Goal: Task Accomplishment & Management: Manage account settings

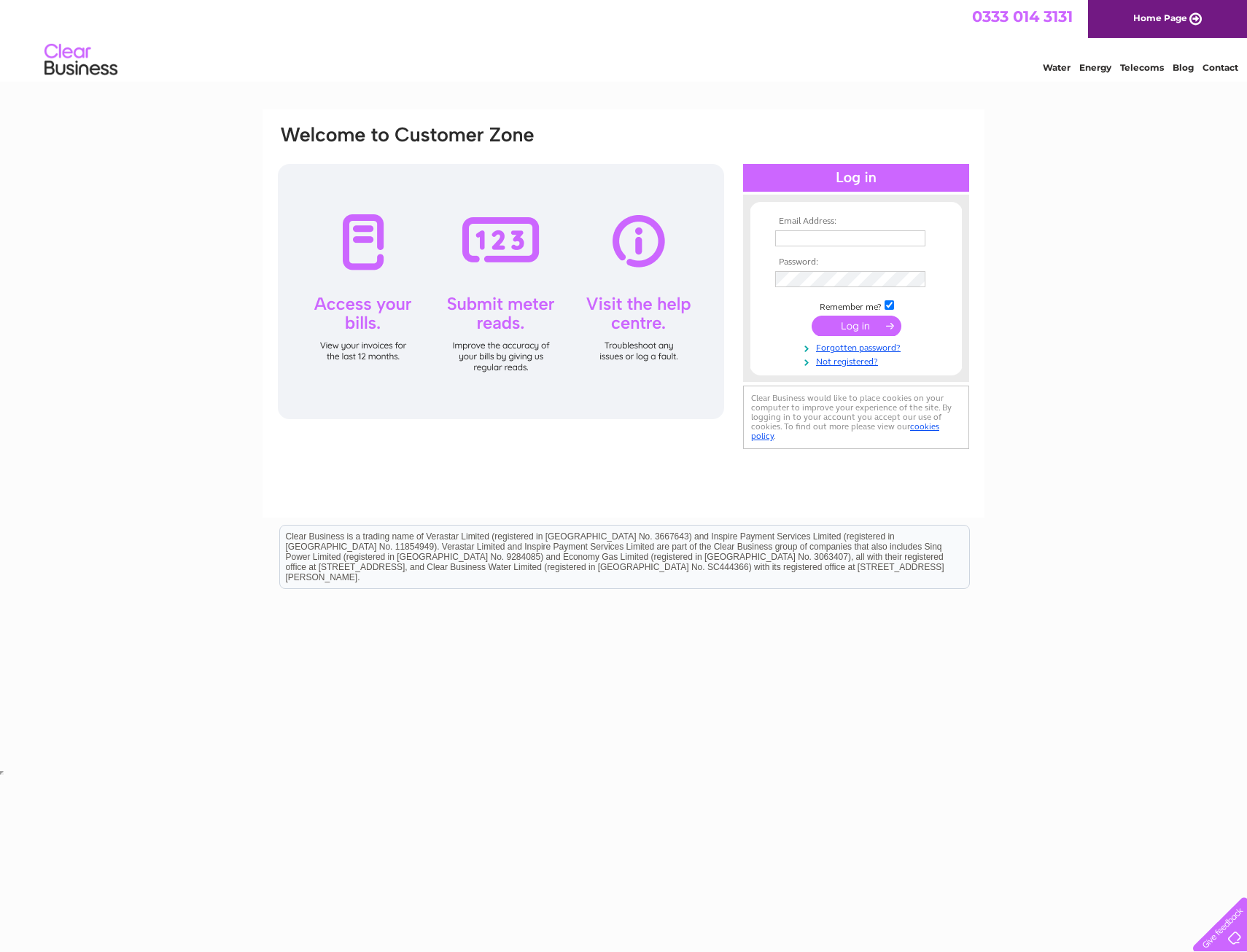
click at [811, 240] on input "text" at bounding box center [850, 238] width 151 height 16
type input "[EMAIL_ADDRESS][PERSON_NAME][DOMAIN_NAME]"
click at [811, 317] on input "submit" at bounding box center [856, 327] width 90 height 20
click at [743, 277] on div "Email Address: [EMAIL_ADDRESS][PERSON_NAME][DOMAIN_NAME] Password:" at bounding box center [856, 296] width 226 height 173
click at [811, 317] on input "submit" at bounding box center [856, 327] width 90 height 20
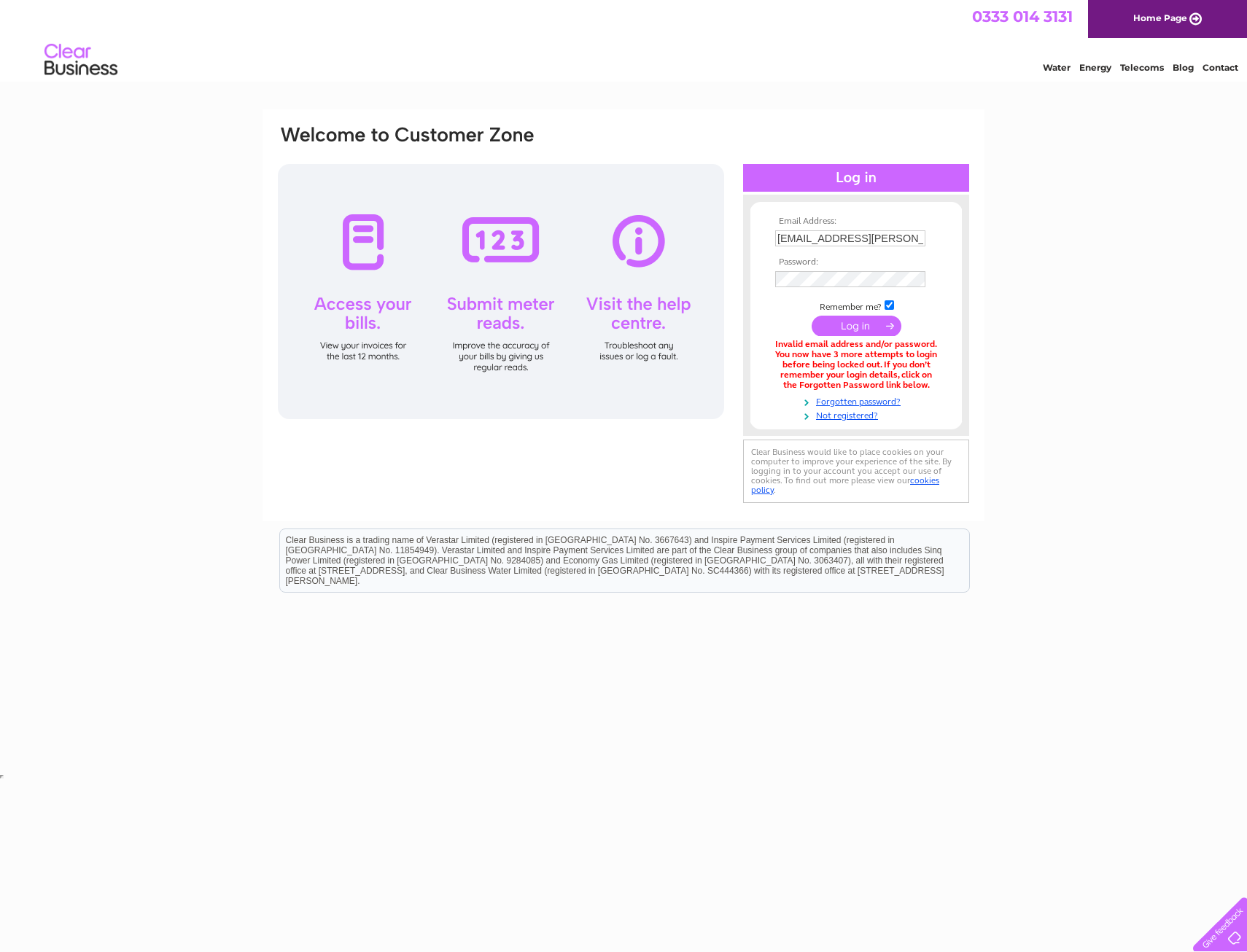
click at [843, 270] on td at bounding box center [855, 279] width 169 height 24
click at [860, 243] on input "[EMAIL_ADDRESS][PERSON_NAME][DOMAIN_NAME]" at bounding box center [850, 238] width 151 height 16
drag, startPoint x: 860, startPoint y: 243, endPoint x: 1185, endPoint y: 194, distance: 328.7
click at [1185, 194] on div "Email Address: isobel.armstrong@hubliving.com Password:" at bounding box center [623, 440] width 1247 height 662
click at [887, 242] on input "[EMAIL_ADDRESS][PERSON_NAME][DOMAIN_NAME]" at bounding box center [851, 239] width 151 height 18
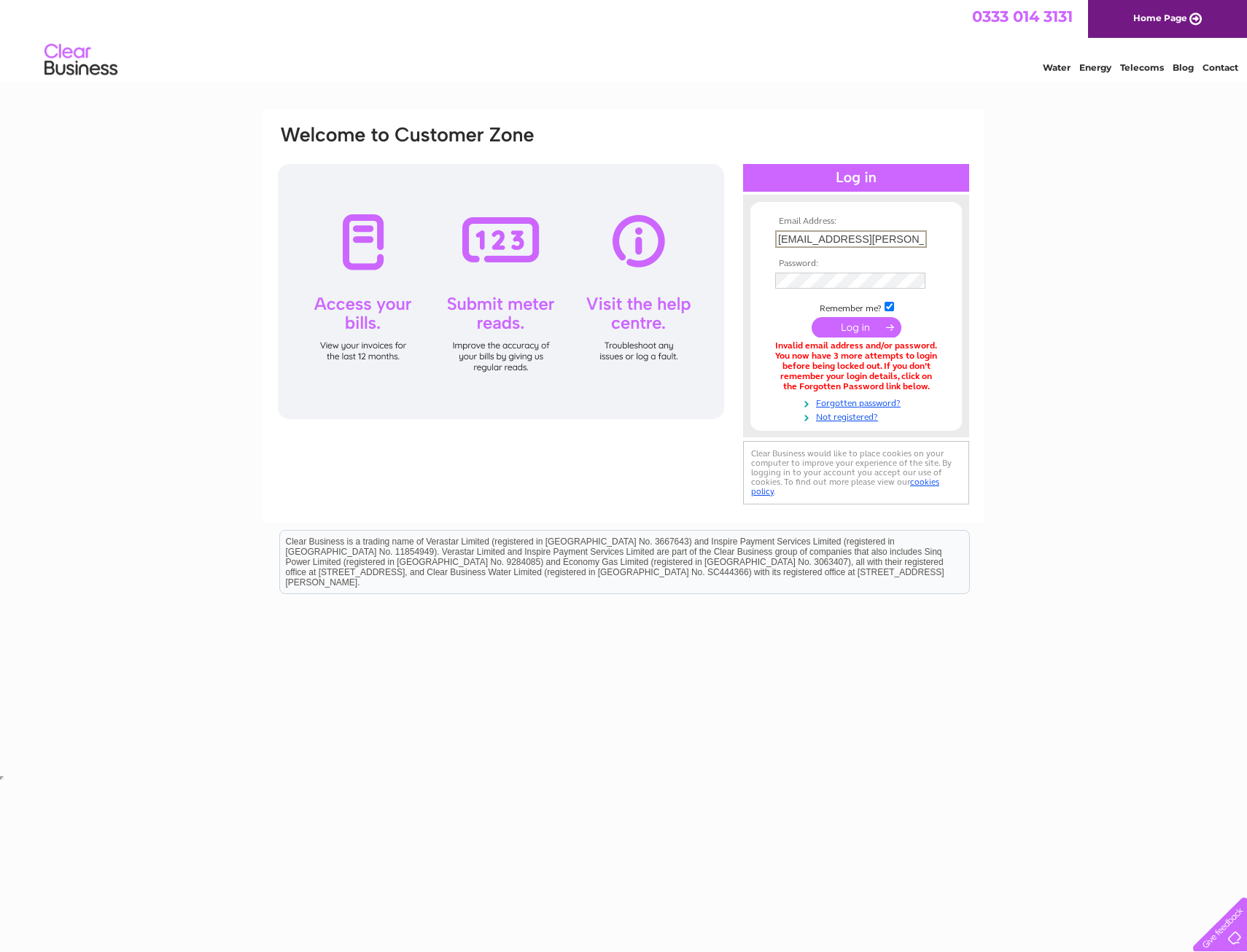
click at [887, 241] on input "[EMAIL_ADDRESS][PERSON_NAME][DOMAIN_NAME]" at bounding box center [851, 239] width 151 height 18
type input "isobel.armstrong@hubresidential.com"
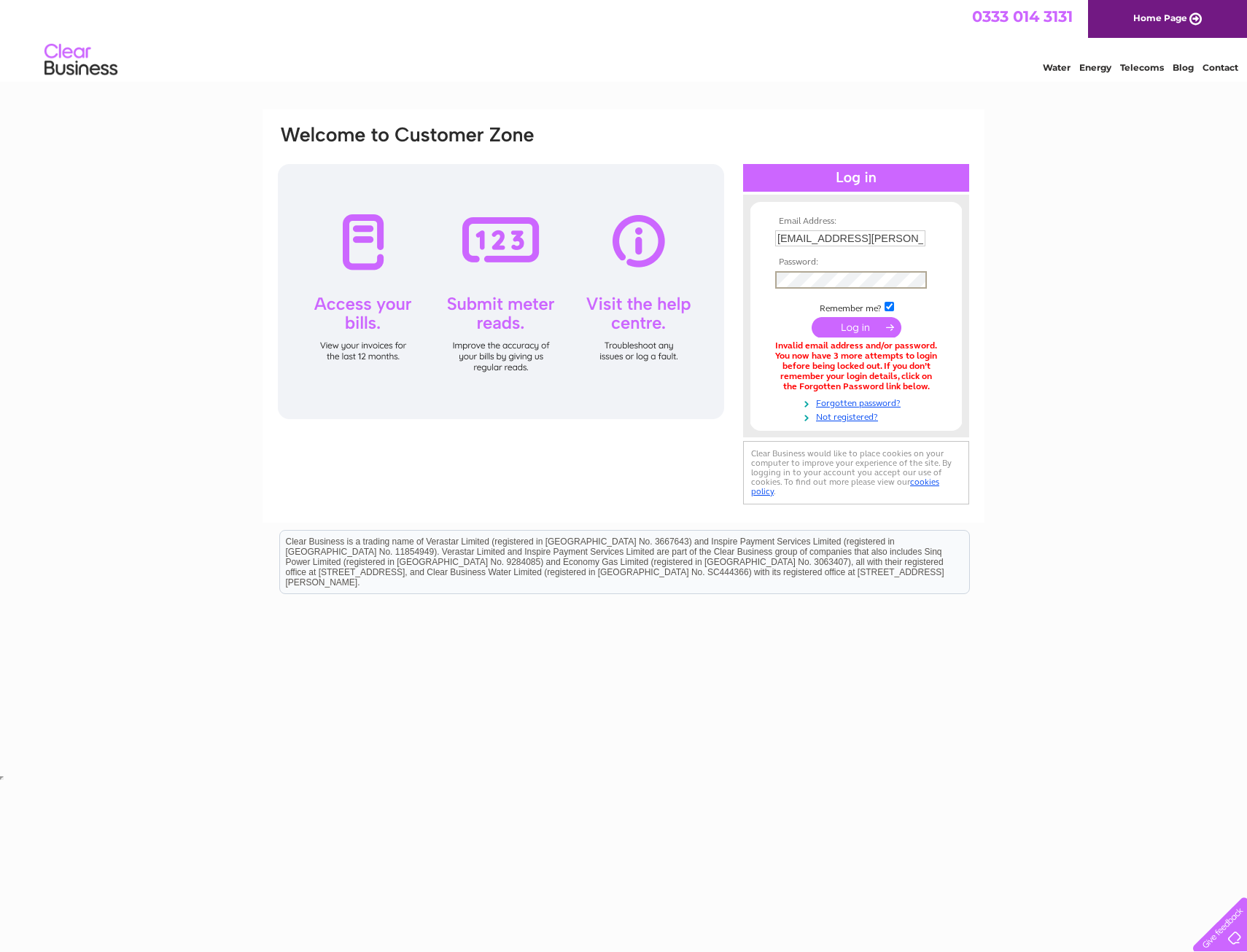
click at [811, 317] on input "submit" at bounding box center [856, 327] width 90 height 20
